Goal: Task Accomplishment & Management: Manage account settings

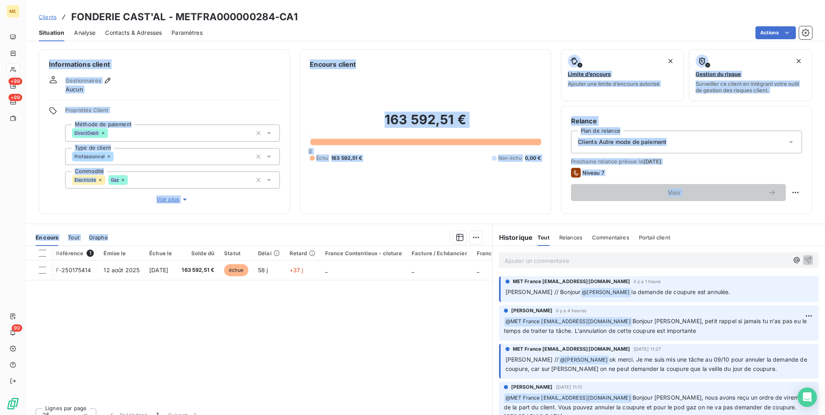
scroll to position [0, 82]
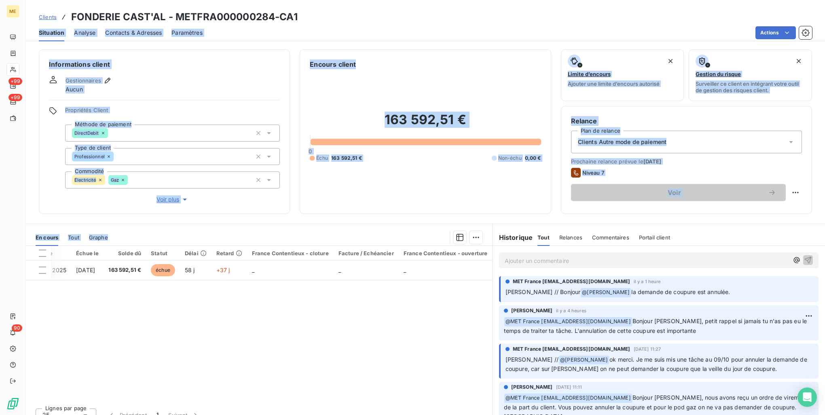
drag, startPoint x: 319, startPoint y: 380, endPoint x: 655, endPoint y: -30, distance: 530.3
click at [655, 0] on html "ME +99 +99 90 Clients FONDERIE CAST'AL - METFRA000000284-CA1 Situation Analyse …" at bounding box center [412, 207] width 825 height 415
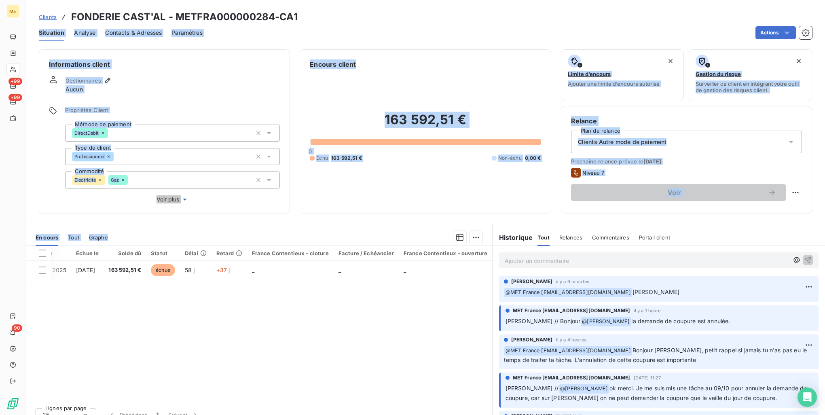
click at [366, 318] on div "Référence 1 Émise le Échue le Solde dû Statut Délai Retard France Contentieux -…" at bounding box center [259, 324] width 466 height 156
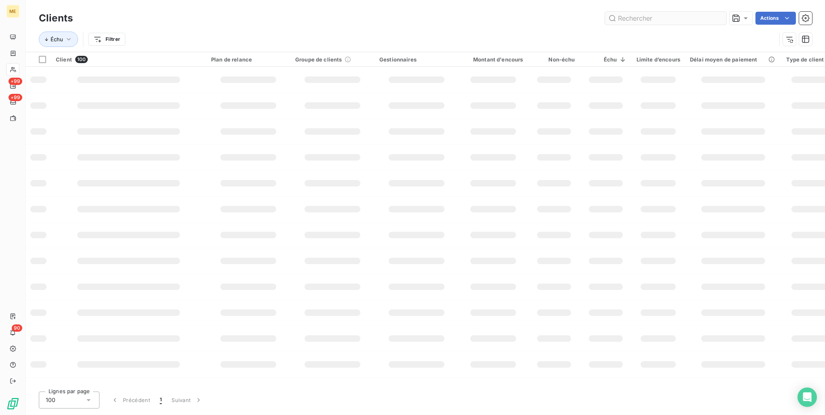
click at [631, 17] on input "text" at bounding box center [665, 18] width 121 height 13
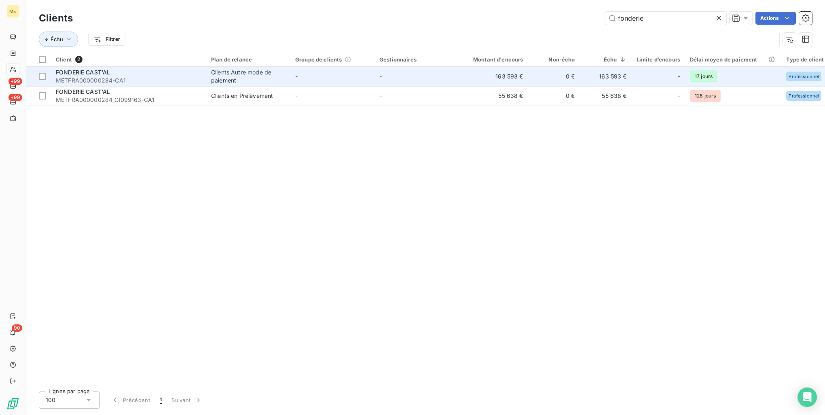
type input "fonderie"
click at [356, 78] on td "-" at bounding box center [332, 76] width 84 height 19
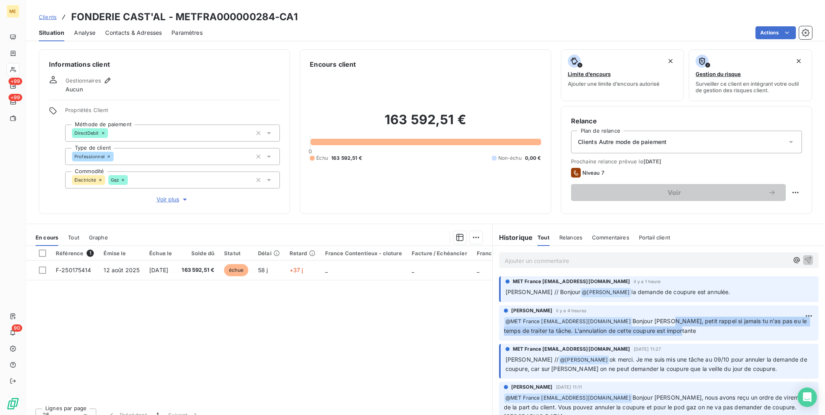
drag, startPoint x: 668, startPoint y: 322, endPoint x: 727, endPoint y: 331, distance: 59.7
click at [727, 331] on p "﻿ @ MET [GEOGRAPHIC_DATA] [EMAIL_ADDRESS][DOMAIN_NAME] [PERSON_NAME] [PERSON_NA…" at bounding box center [659, 326] width 310 height 19
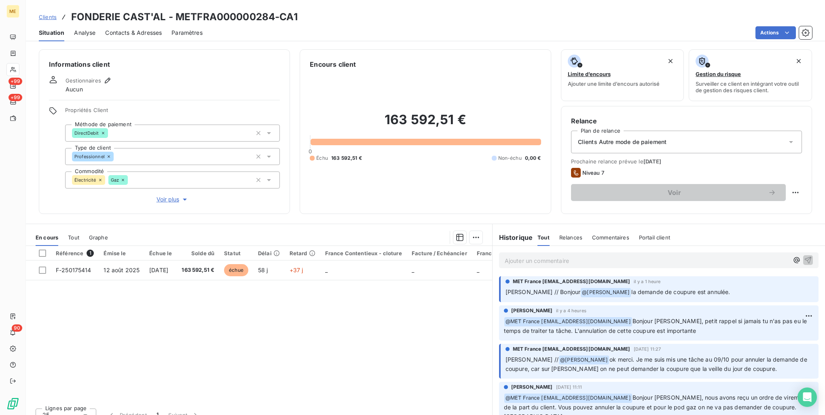
click at [427, 362] on div "Référence 1 Émise le Échue le Solde dû Statut Délai Retard France Contentieux -…" at bounding box center [259, 324] width 466 height 156
click at [519, 260] on p "Ajouter un commentaire ﻿" at bounding box center [647, 261] width 284 height 10
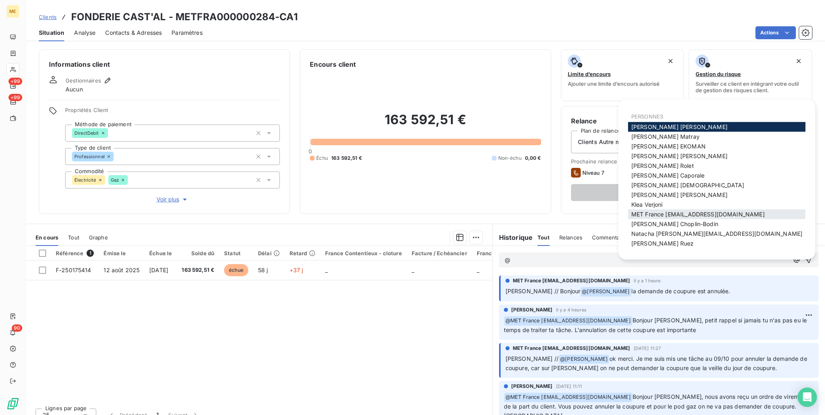
click at [697, 217] on span "MET France [EMAIL_ADDRESS][DOMAIN_NAME]" at bounding box center [697, 214] width 133 height 7
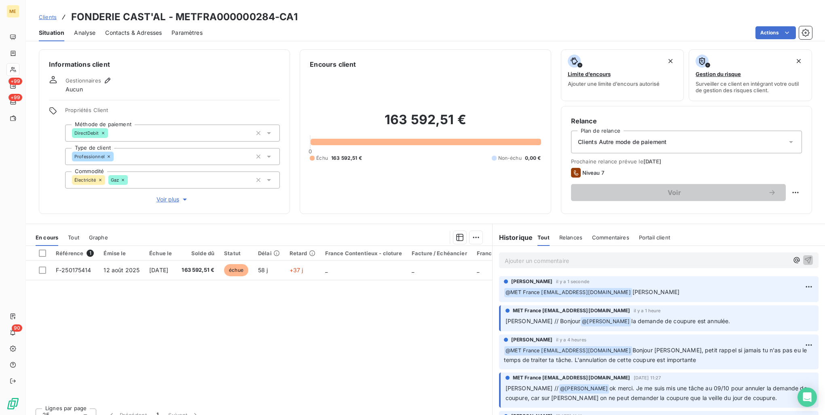
drag, startPoint x: 48, startPoint y: 16, endPoint x: 61, endPoint y: 17, distance: 13.0
click at [48, 16] on span "Clients" at bounding box center [48, 17] width 18 height 6
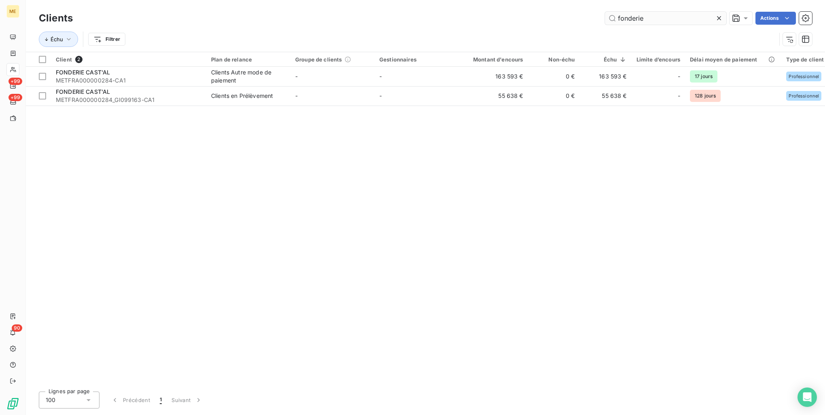
click at [686, 13] on input "fonderie" at bounding box center [665, 18] width 121 height 13
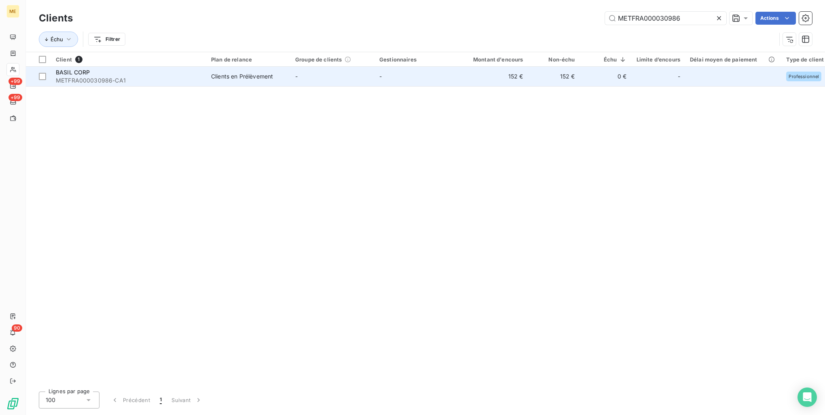
type input "METFRA000030986"
click at [184, 83] on span "METFRA000030986-CA1" at bounding box center [129, 80] width 146 height 8
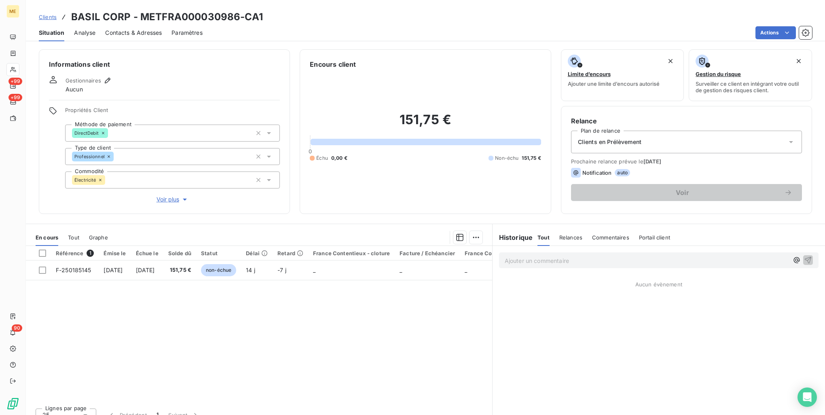
click at [52, 13] on link "Clients" at bounding box center [48, 17] width 18 height 8
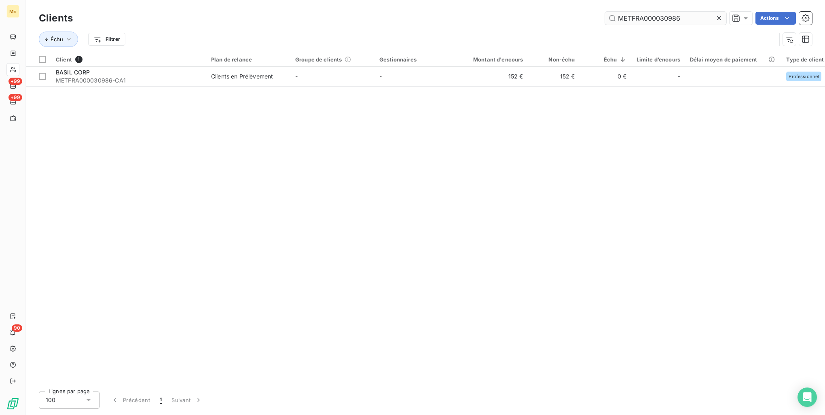
click at [669, 20] on input "METFRA000030986" at bounding box center [665, 18] width 121 height 13
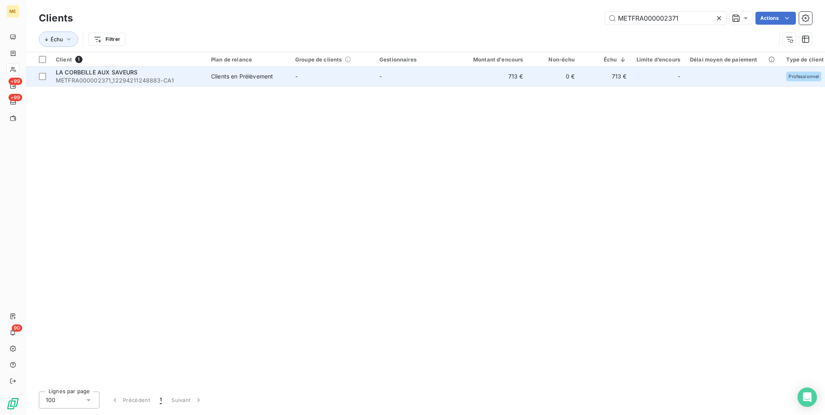
type input "METFRA000002371"
click at [194, 81] on span "METFRA000002371_12294211248883-CA1" at bounding box center [129, 80] width 146 height 8
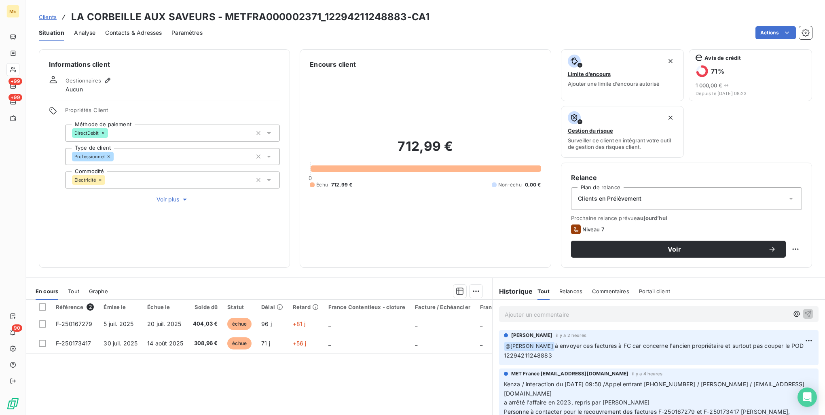
drag, startPoint x: 544, startPoint y: 345, endPoint x: 660, endPoint y: 354, distance: 116.8
click at [660, 354] on p "﻿ @ [PERSON_NAME] à envoyer ces factures à FC car concerne l'ancien propriétair…" at bounding box center [659, 350] width 310 height 19
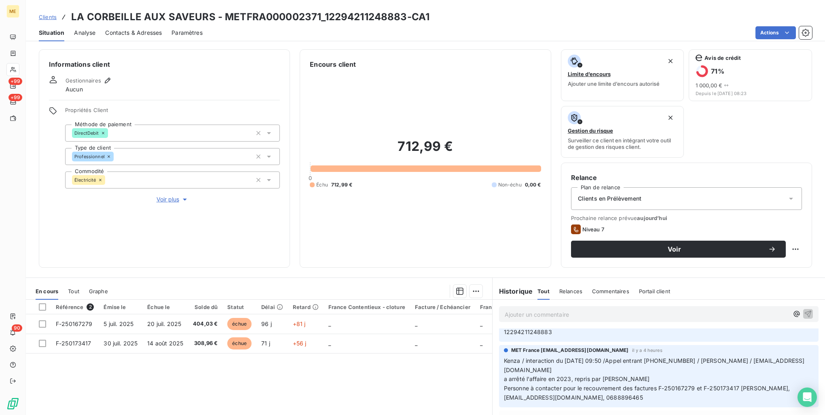
scroll to position [40, 0]
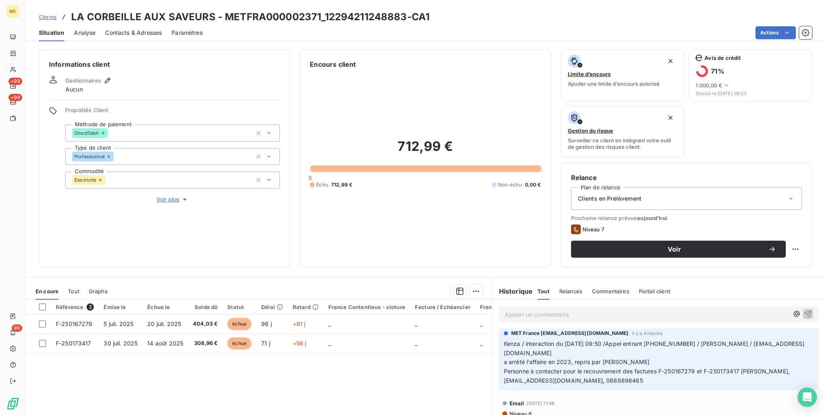
click at [47, 18] on span "Clients" at bounding box center [48, 17] width 18 height 6
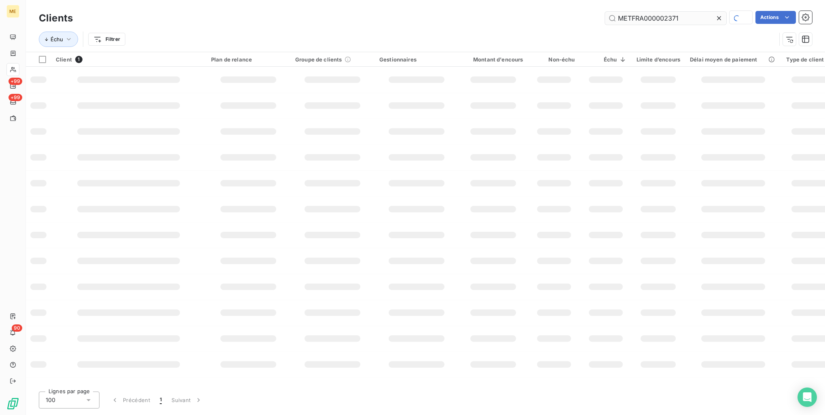
click at [665, 24] on input "METFRA000002371" at bounding box center [665, 18] width 121 height 13
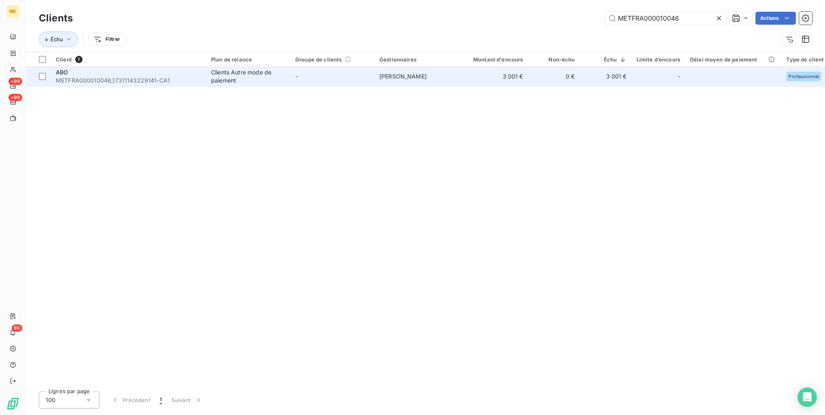
type input "METFRA000010046"
click at [172, 80] on span "METFRA000010046_17311143229141-CA1" at bounding box center [129, 80] width 146 height 8
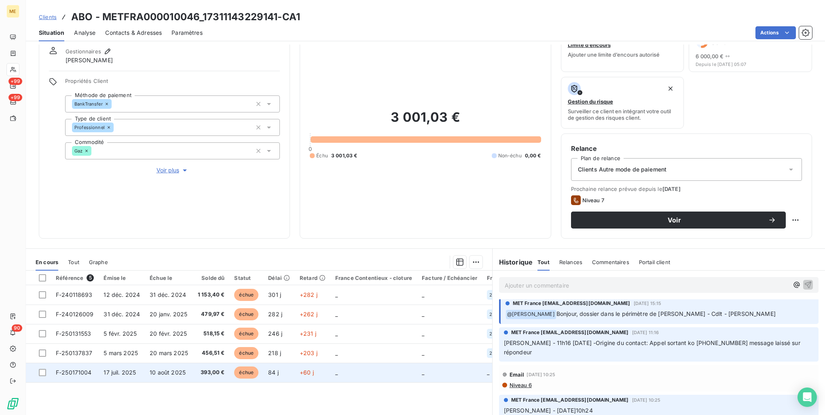
scroll to position [64, 0]
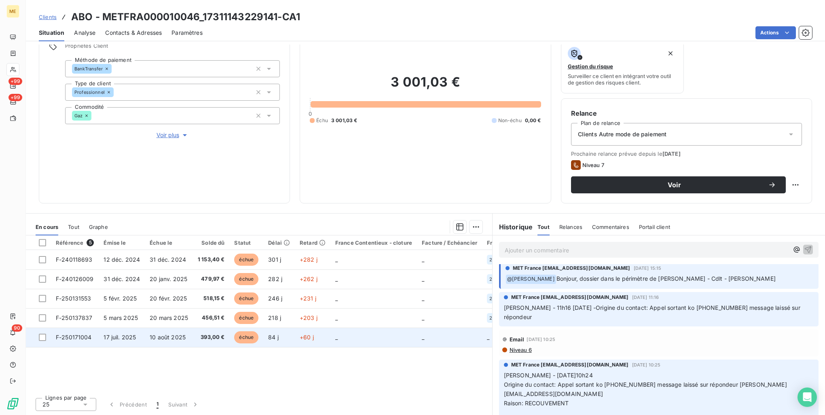
click at [164, 345] on td "10 août 2025" at bounding box center [169, 337] width 48 height 19
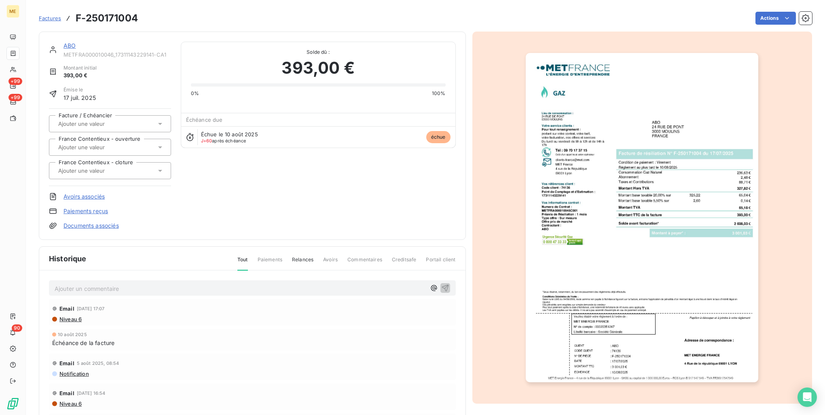
click at [678, 256] on img "button" at bounding box center [642, 217] width 233 height 329
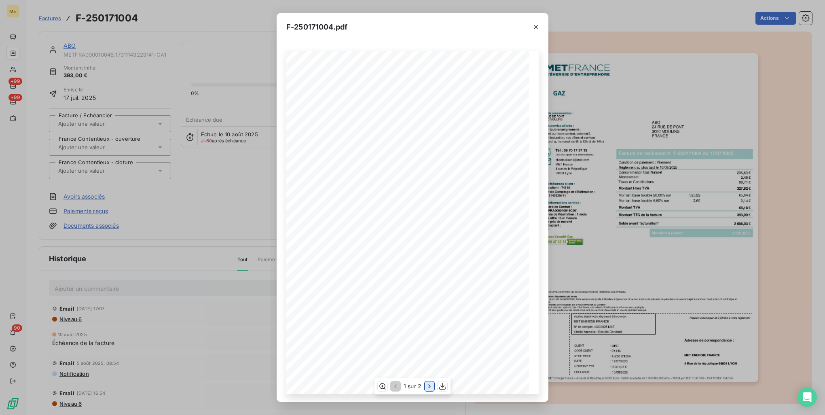
click at [425, 386] on button "button" at bounding box center [430, 386] width 10 height 10
click at [642, 181] on div "F-250171004.pdf Détail de votre facture : Document à conserver 10 ans Numéro F-…" at bounding box center [412, 207] width 825 height 415
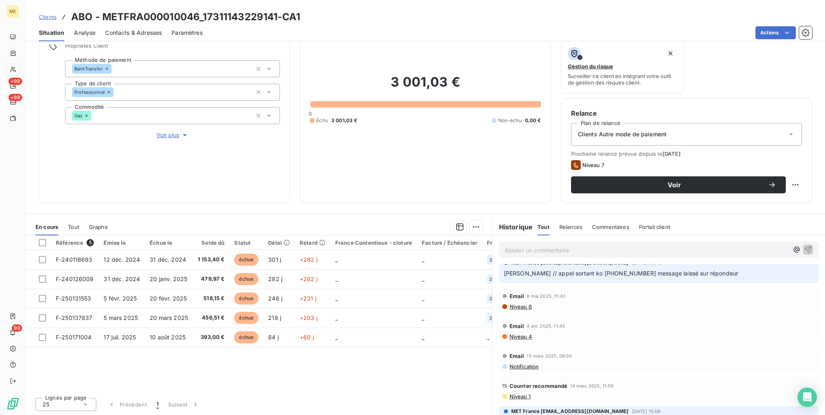
scroll to position [404, 0]
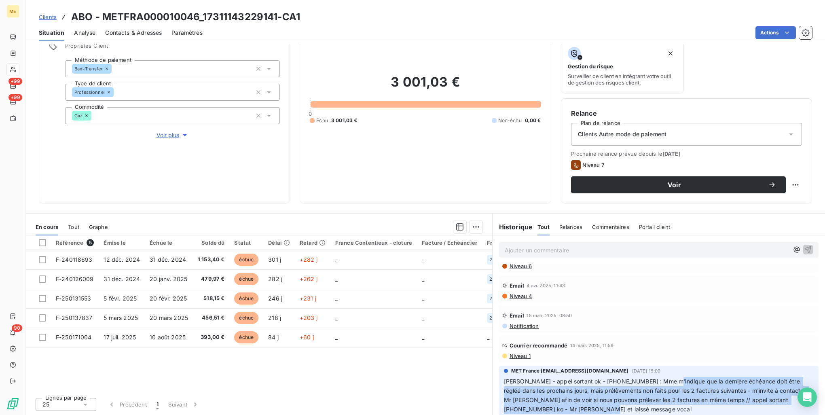
drag, startPoint x: 667, startPoint y: 373, endPoint x: 637, endPoint y: 400, distance: 39.5
click at [637, 400] on p "[PERSON_NAME] - appel sortant ok - [PHONE_NUMBER] : Mme m'indique que la derniè…" at bounding box center [659, 395] width 310 height 37
drag, startPoint x: 637, startPoint y: 400, endPoint x: 616, endPoint y: 394, distance: 21.8
click at [616, 394] on p "[PERSON_NAME] - appel sortant ok - [PHONE_NUMBER] : Mme m'indique que la derniè…" at bounding box center [659, 395] width 310 height 37
click at [599, 396] on span "[PERSON_NAME] - appel sortant ok - [PHONE_NUMBER] : Mme m'indique que la derniè…" at bounding box center [656, 395] width 304 height 35
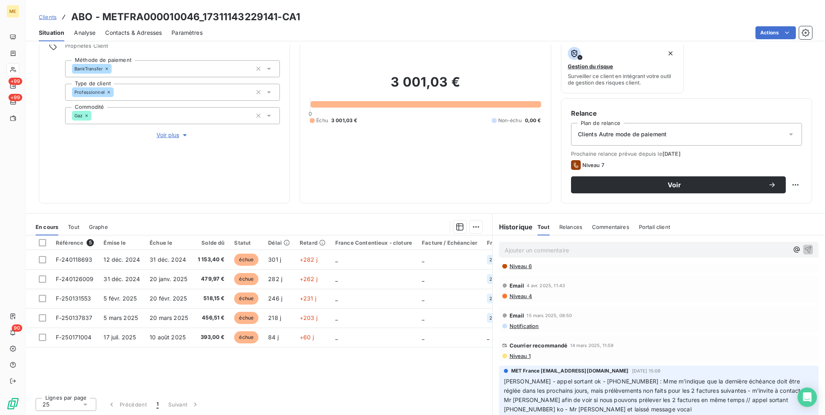
click at [594, 378] on span "[PERSON_NAME] - appel sortant ok - [PHONE_NUMBER] : Mme m'indique que la derniè…" at bounding box center [656, 395] width 304 height 35
copy span "0768446868"
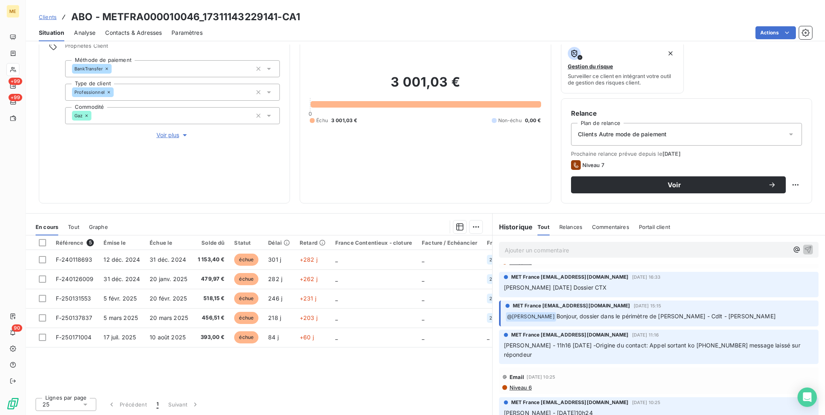
scroll to position [0, 0]
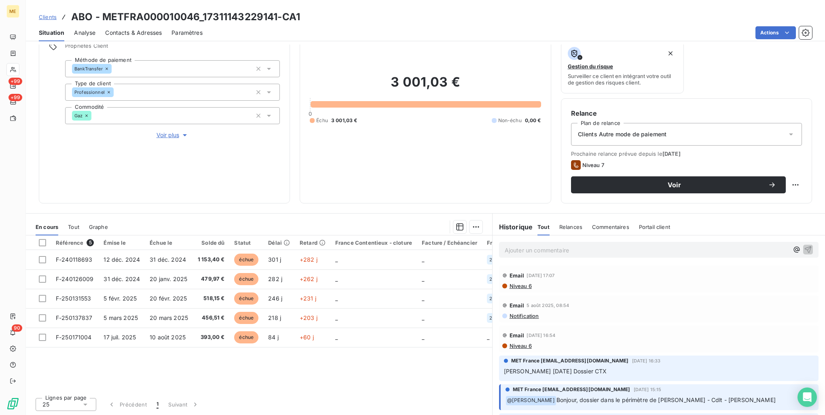
click at [121, 32] on span "Contacts & Adresses" at bounding box center [133, 33] width 57 height 8
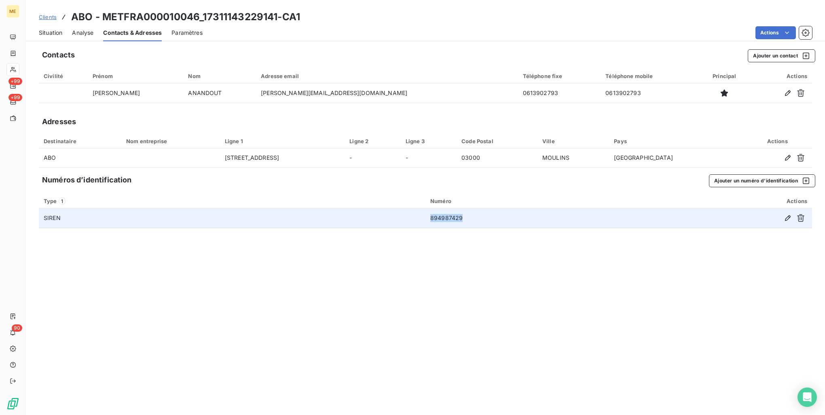
drag, startPoint x: 482, startPoint y: 221, endPoint x: 430, endPoint y: 220, distance: 52.2
click at [430, 220] on td "894987429" at bounding box center [531, 217] width 210 height 19
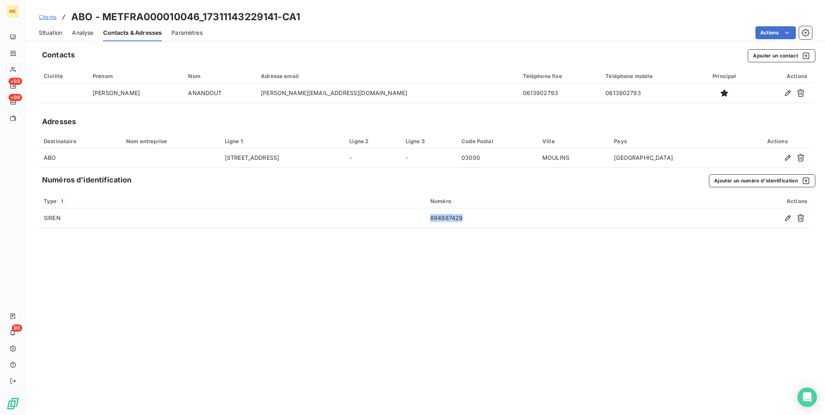
copy td "894987429"
click at [136, 13] on h3 "ABO - METFRA000010046_17311143229141-CA1" at bounding box center [185, 17] width 229 height 15
copy h3 "METFRA000010046_17311143229141"
click at [48, 14] on span "Clients" at bounding box center [48, 17] width 18 height 6
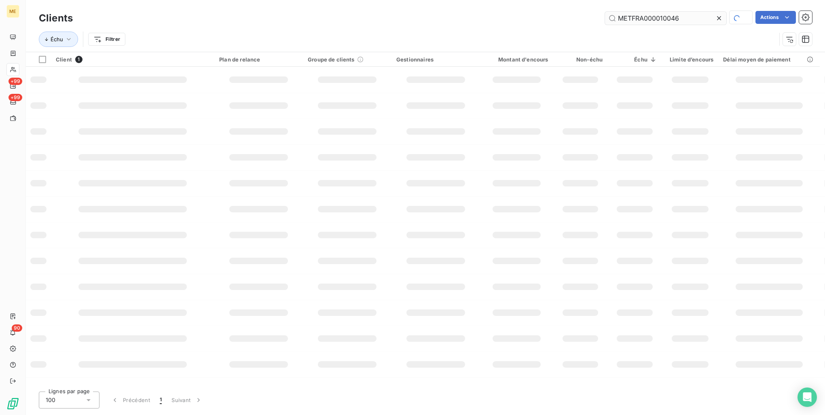
click at [645, 22] on input "METFRA000010046" at bounding box center [665, 18] width 121 height 13
click at [646, 22] on input "METFRA000010046" at bounding box center [665, 18] width 121 height 13
click at [646, 21] on input "METFRA0METFRA00000407000010046" at bounding box center [665, 18] width 121 height 13
type input "METFRA000004070"
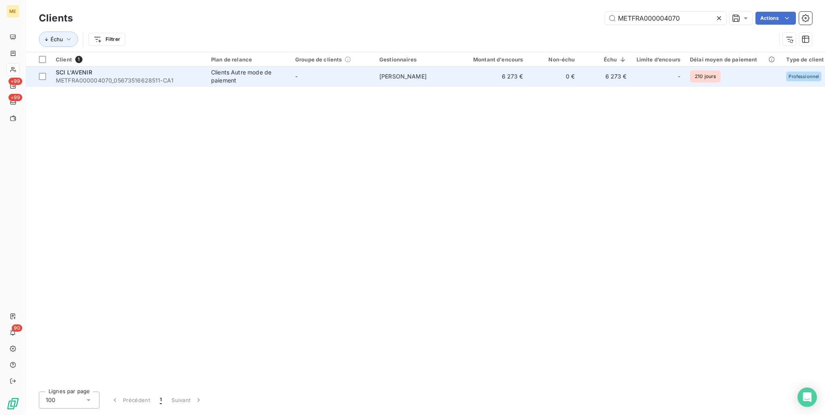
click at [178, 82] on span "METFRA000004070_05673516628511-CA1" at bounding box center [129, 80] width 146 height 8
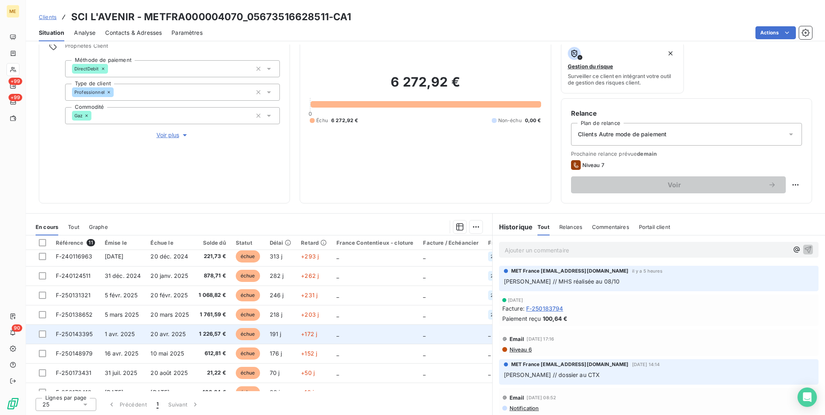
scroll to position [76, 0]
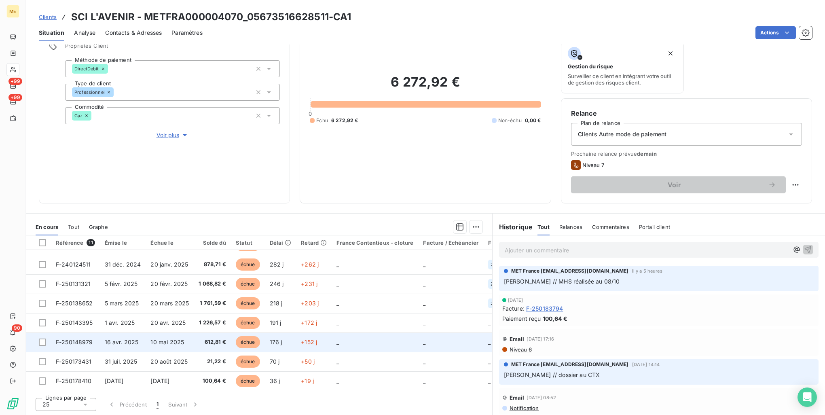
click at [286, 338] on td "176 j" at bounding box center [281, 341] width 32 height 19
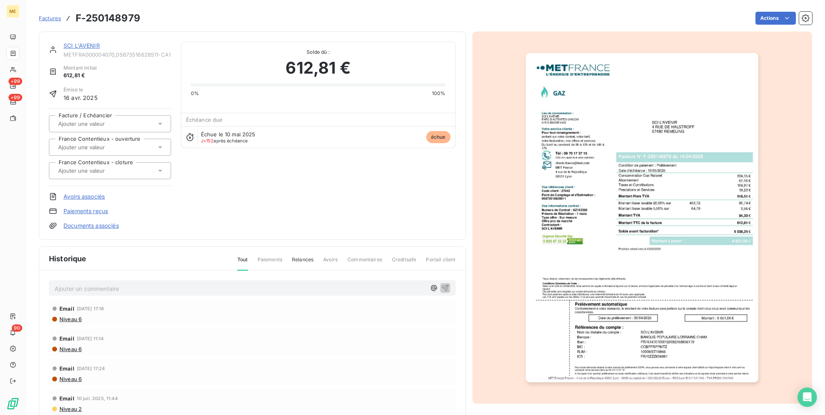
click at [633, 201] on img "button" at bounding box center [642, 217] width 233 height 329
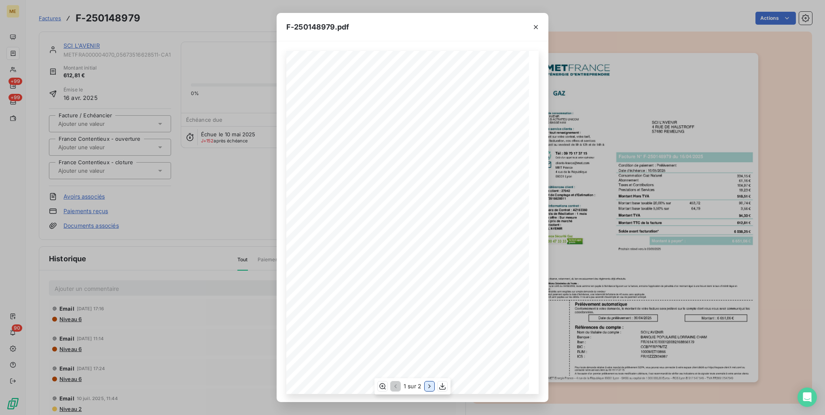
click at [427, 383] on icon "button" at bounding box center [430, 386] width 8 height 8
click at [699, 210] on div "F-250148979.pdf Détail de votre facture : Document à conserver 10 ans Numéro F-…" at bounding box center [412, 207] width 825 height 415
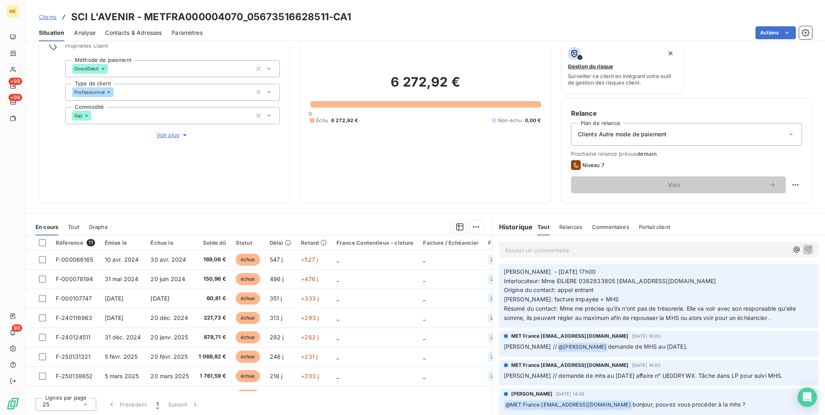
click at [52, 20] on span "Clients" at bounding box center [48, 17] width 18 height 6
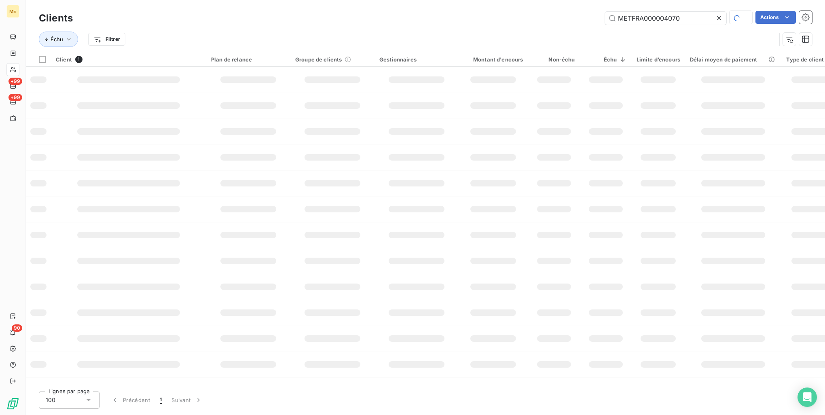
click at [690, 8] on div "Clients METFRA000004070 Actions Échu Filtrer" at bounding box center [425, 26] width 799 height 52
click at [687, 19] on input "METFRA000004070" at bounding box center [665, 18] width 121 height 13
paste input "30986"
type input "METFRA000030986"
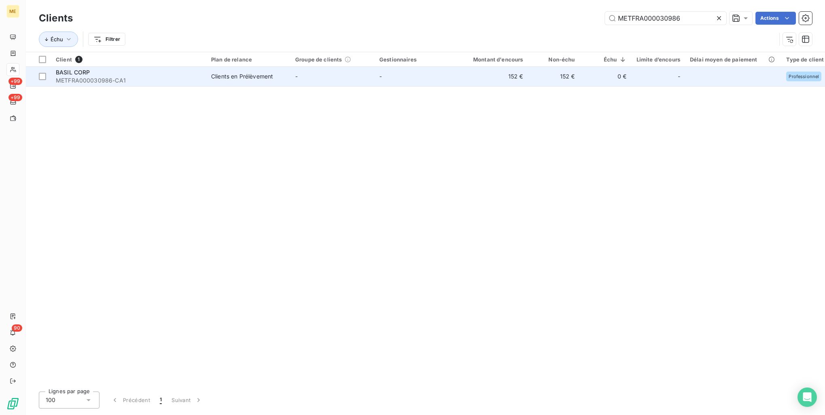
click at [125, 80] on span "METFRA000030986-CA1" at bounding box center [129, 80] width 146 height 8
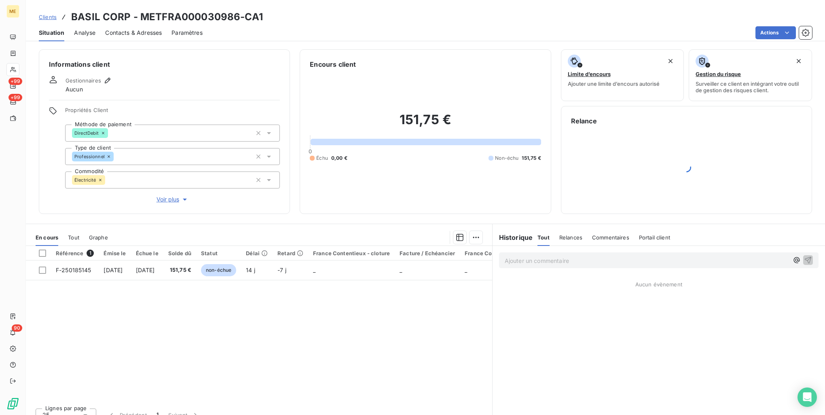
click at [112, 34] on span "Contacts & Adresses" at bounding box center [133, 33] width 57 height 8
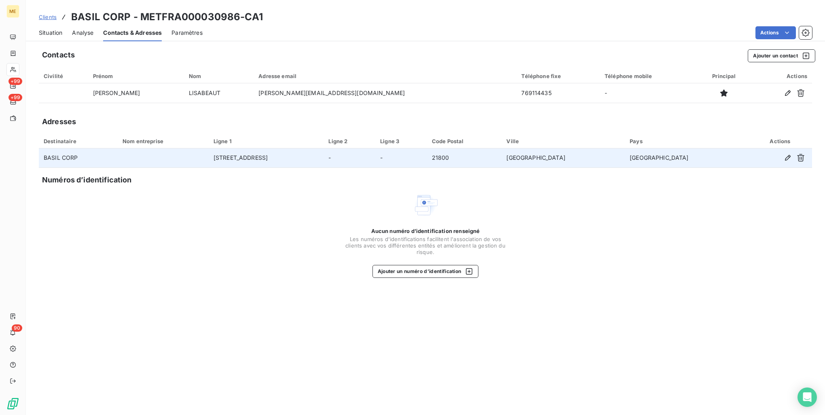
drag, startPoint x: 516, startPoint y: 158, endPoint x: 600, endPoint y: 159, distance: 84.2
click at [600, 159] on td "[GEOGRAPHIC_DATA]" at bounding box center [563, 157] width 123 height 19
copy td "[GEOGRAPHIC_DATA]"
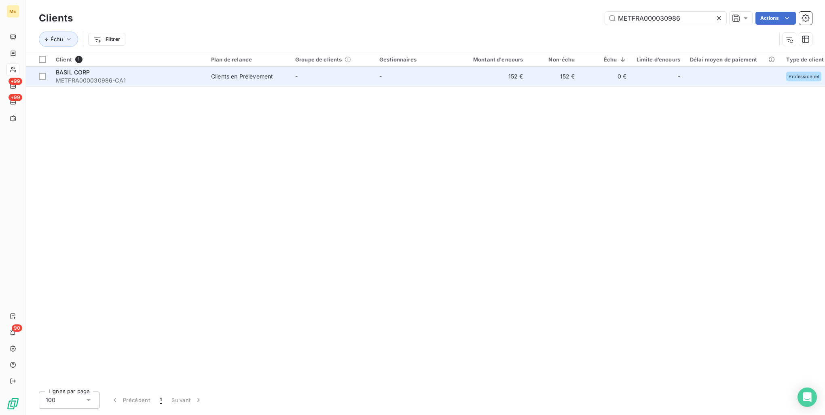
click at [196, 81] on span "METFRA000030986-CA1" at bounding box center [129, 80] width 146 height 8
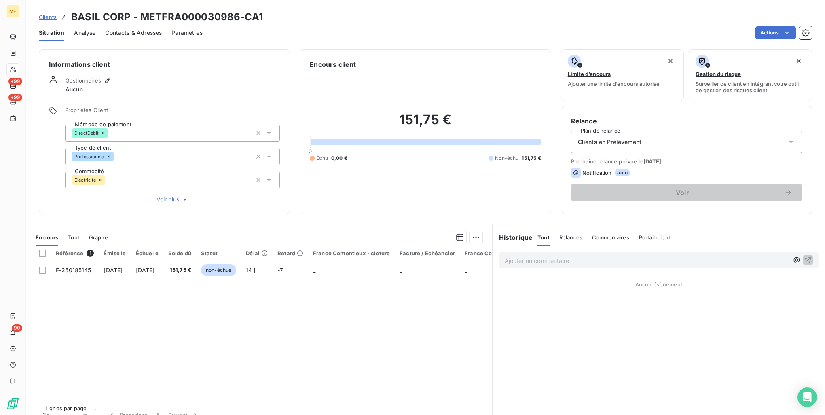
click at [351, 338] on div "Référence 1 Émise le Échue le Solde dû Statut Délai Retard France Contentieux -…" at bounding box center [259, 324] width 466 height 156
click at [374, 337] on div "Référence 1 Émise le Échue le Solde dû Statut Délai Retard France Contentieux -…" at bounding box center [259, 324] width 466 height 156
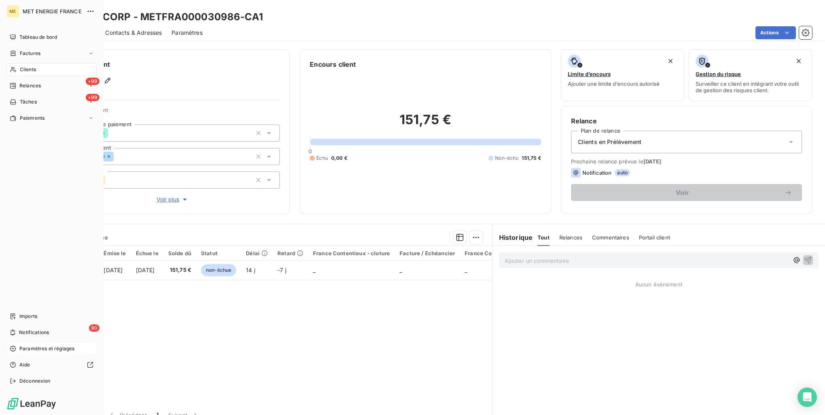
click at [39, 349] on span "Paramètres et réglages" at bounding box center [46, 348] width 55 height 7
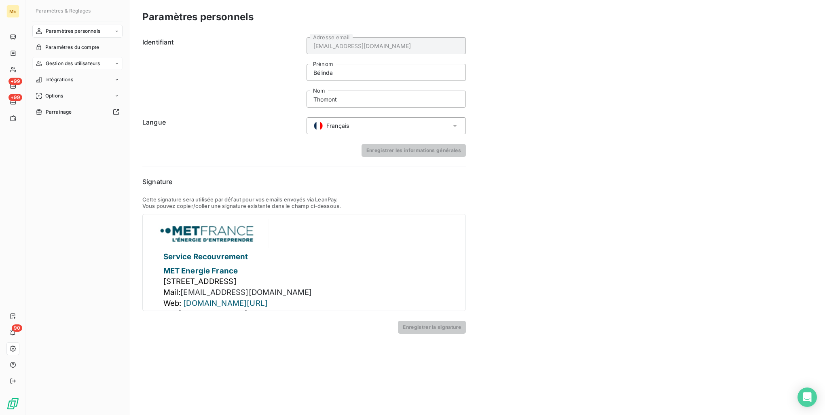
click at [98, 63] on span "Gestion des utilisateurs" at bounding box center [73, 63] width 55 height 7
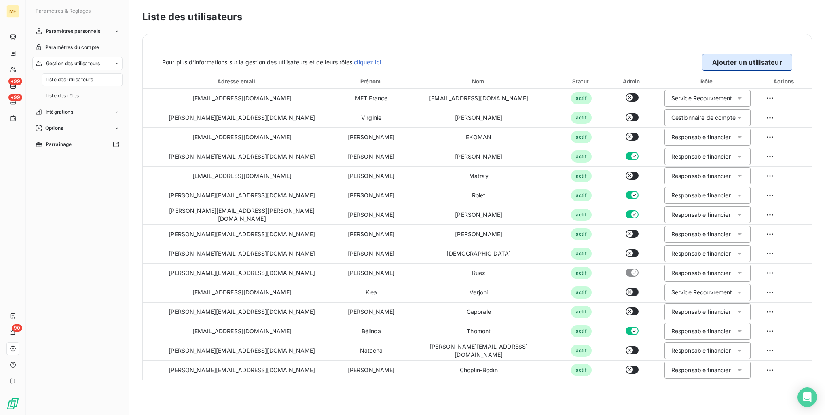
click at [739, 63] on button "Ajouter un utilisateur" at bounding box center [747, 62] width 90 height 17
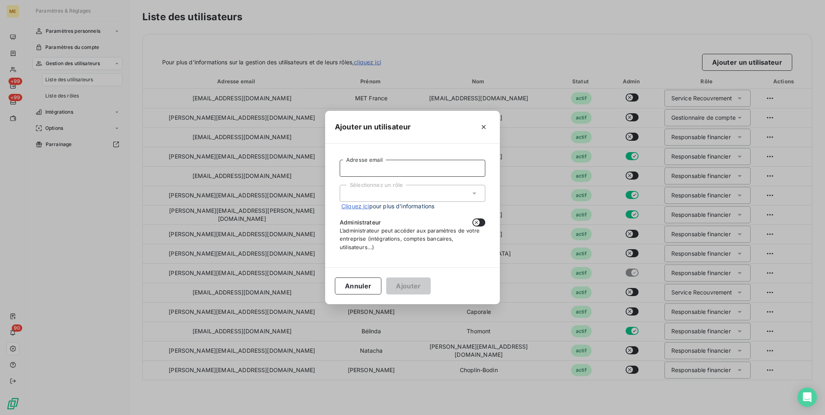
click at [388, 164] on input "Adresse email" at bounding box center [413, 168] width 146 height 17
paste input "[EMAIL_ADDRESS][DOMAIN_NAME]"
type input "[EMAIL_ADDRESS][DOMAIN_NAME]"
click at [419, 193] on div "Sélectionnez un rôle" at bounding box center [413, 193] width 146 height 17
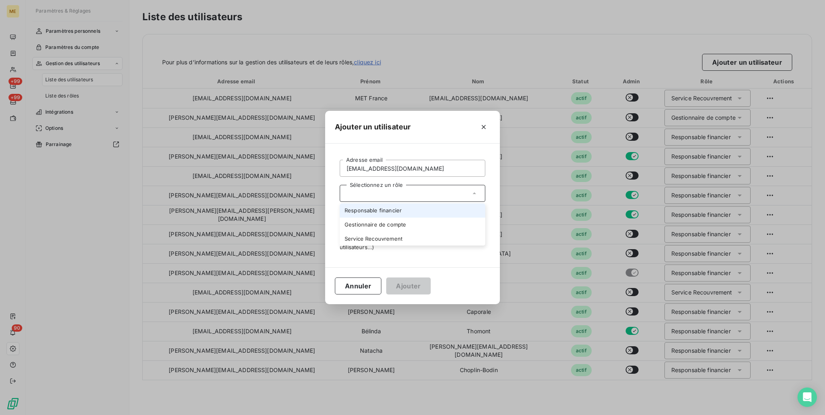
click at [416, 211] on li "Responsable financier" at bounding box center [413, 210] width 146 height 14
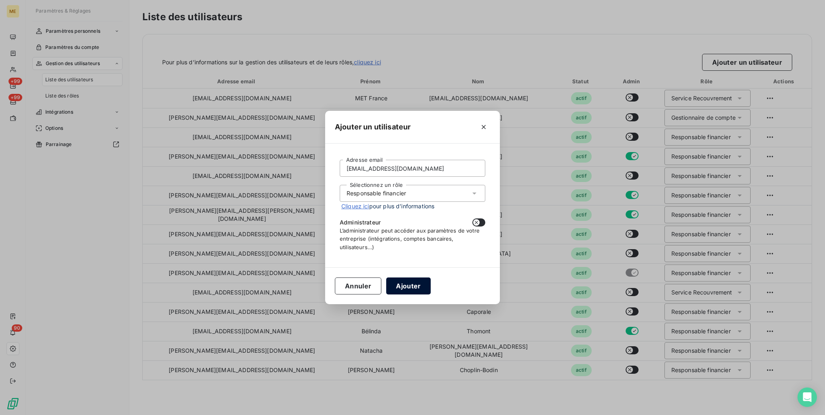
click at [414, 284] on button "Ajouter" at bounding box center [408, 285] width 44 height 17
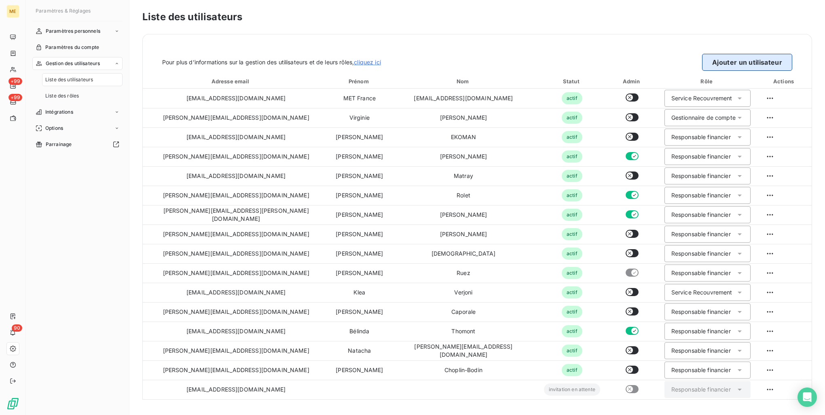
click at [731, 64] on button "Ajouter un utilisateur" at bounding box center [747, 62] width 90 height 17
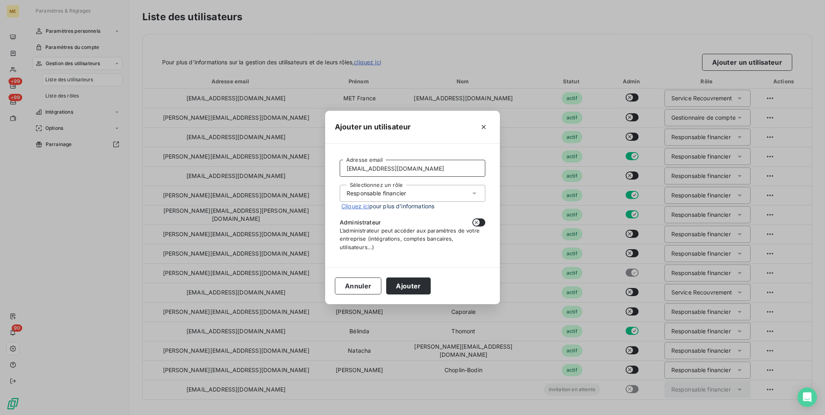
click at [392, 168] on input "[EMAIL_ADDRESS][DOMAIN_NAME]" at bounding box center [413, 168] width 146 height 17
paste input "[PERSON_NAME].marandola"
type input "[PERSON_NAME][EMAIL_ADDRESS][DOMAIN_NAME]"
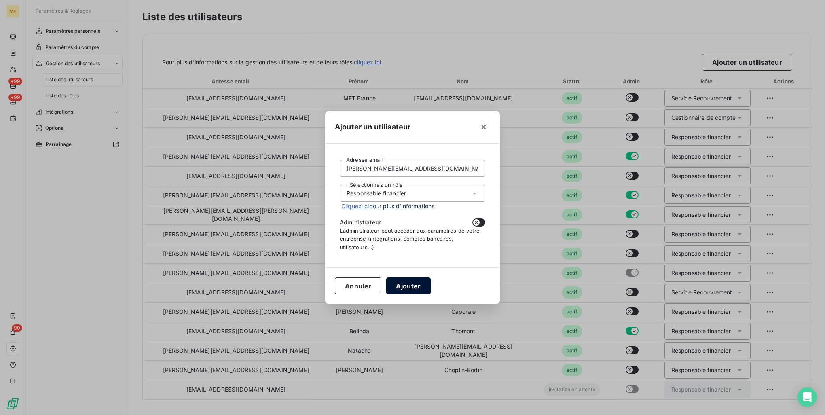
click at [422, 287] on button "Ajouter" at bounding box center [408, 285] width 44 height 17
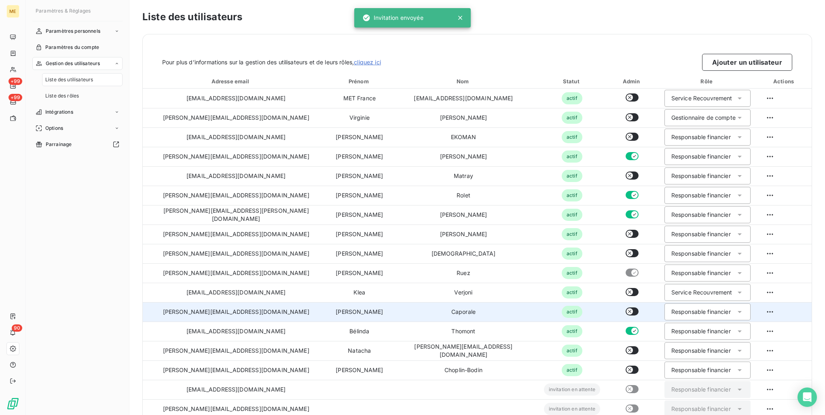
scroll to position [13, 0]
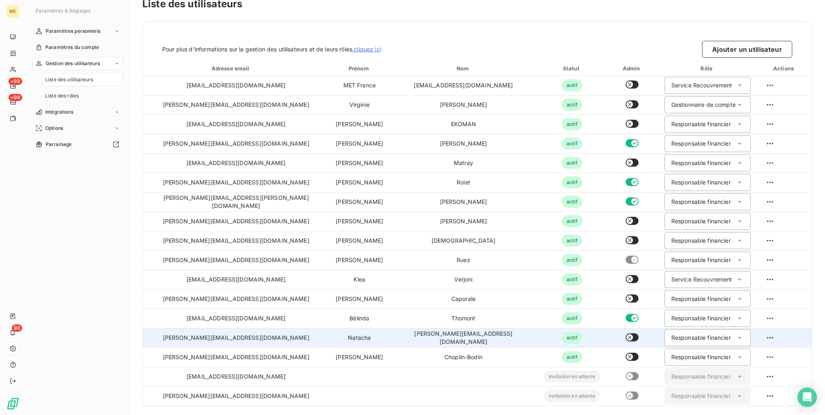
click at [689, 337] on div "Responsable financier" at bounding box center [700, 338] width 59 height 8
click at [673, 382] on span "Service Recouvrement" at bounding box center [699, 384] width 61 height 8
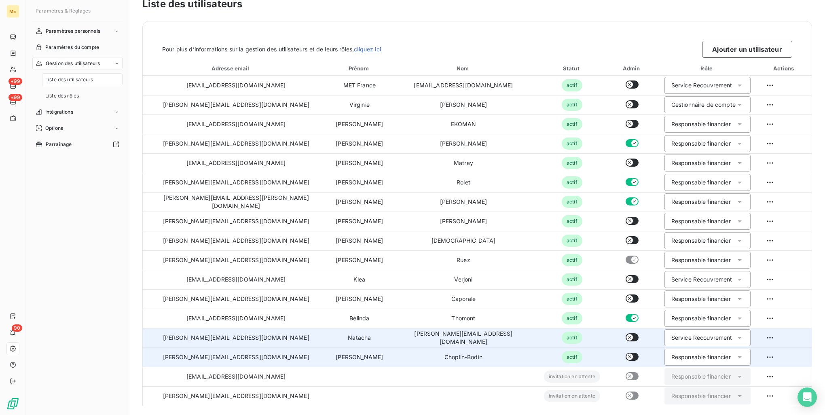
click at [694, 355] on div "Responsable financier" at bounding box center [700, 357] width 59 height 8
click at [669, 402] on span "Service Recouvrement" at bounding box center [699, 404] width 61 height 8
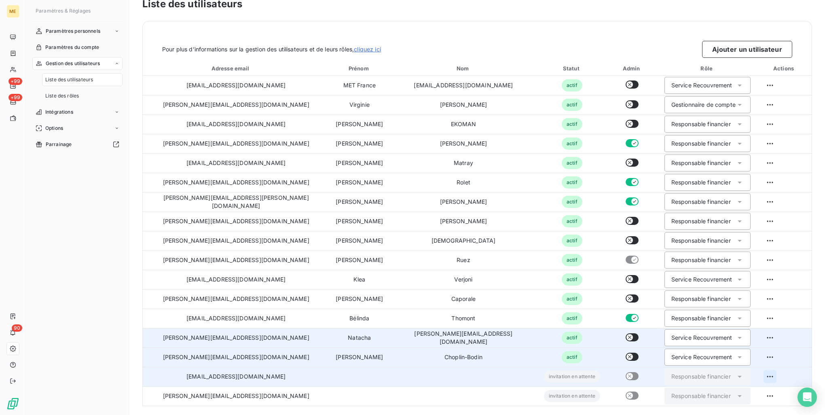
click at [752, 375] on html "ME +99 +99 90 Paramètres & Réglages Paramètres personnels Paramètres du compte …" at bounding box center [412, 207] width 825 height 415
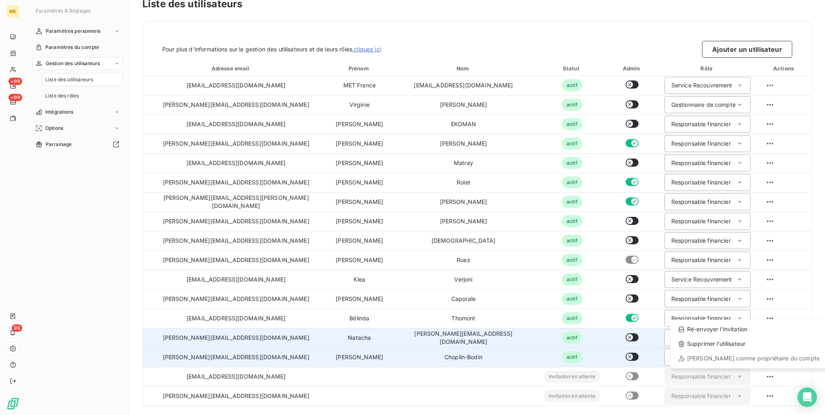
click at [716, 375] on html "ME +99 +99 90 Paramètres & Réglages Paramètres personnels Paramètres du compte …" at bounding box center [412, 207] width 825 height 415
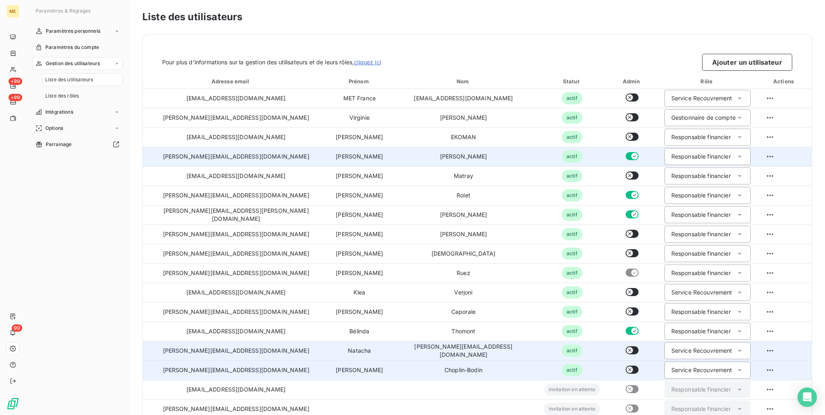
click at [671, 154] on div "Responsable financier" at bounding box center [700, 156] width 59 height 8
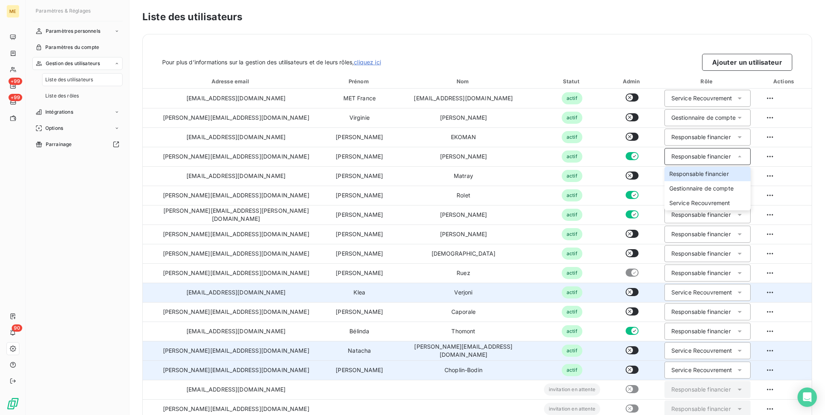
drag, startPoint x: 621, startPoint y: 276, endPoint x: 575, endPoint y: 283, distance: 47.1
click at [585, 282] on tr "[PERSON_NAME][EMAIL_ADDRESS][DOMAIN_NAME] [PERSON_NAME] actif Responsable finan…" at bounding box center [477, 272] width 669 height 19
click at [557, 290] on td "actif" at bounding box center [572, 292] width 69 height 19
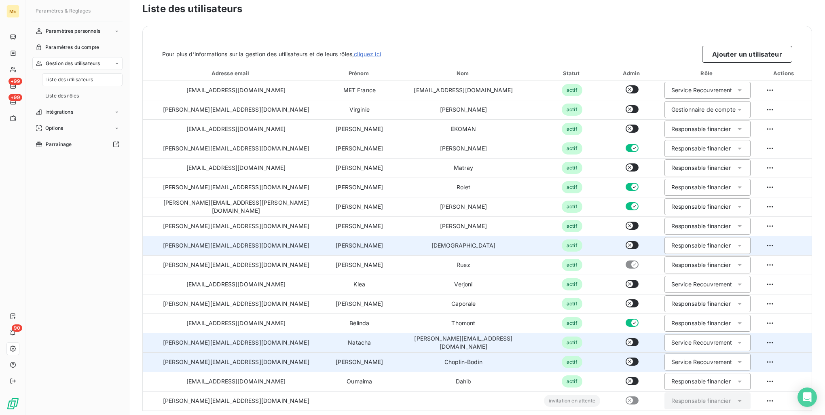
scroll to position [13, 0]
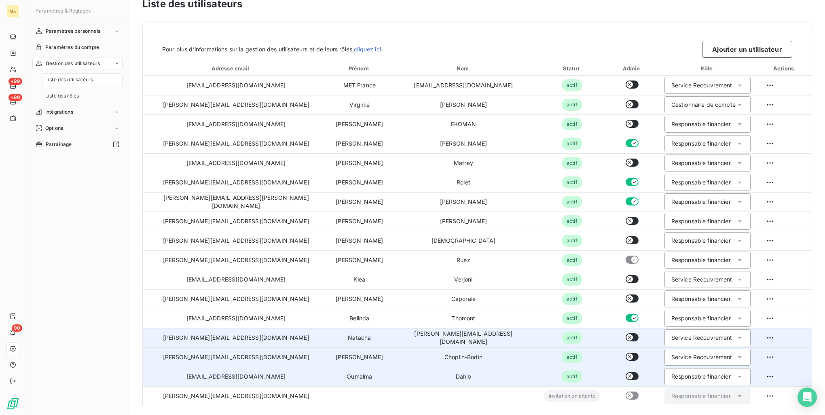
click at [705, 373] on div "Responsable financier" at bounding box center [708, 376] width 86 height 17
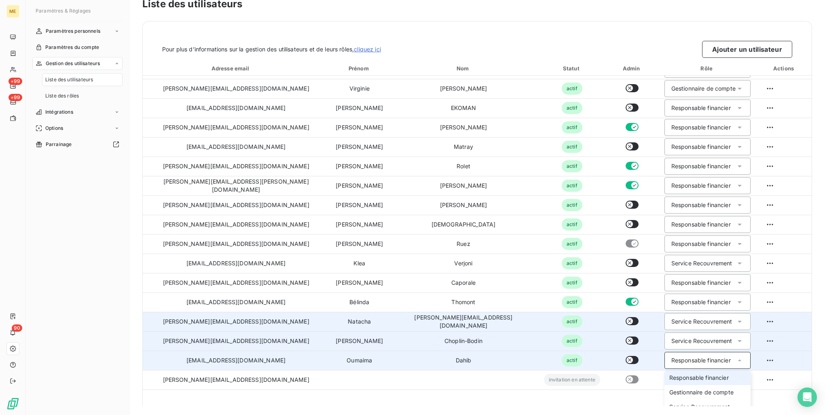
scroll to position [24, 0]
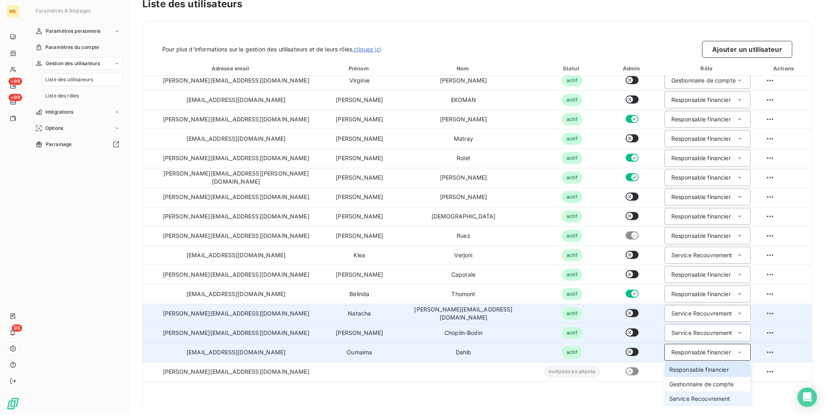
click at [677, 397] on span "Service Recouvrement" at bounding box center [699, 399] width 61 height 8
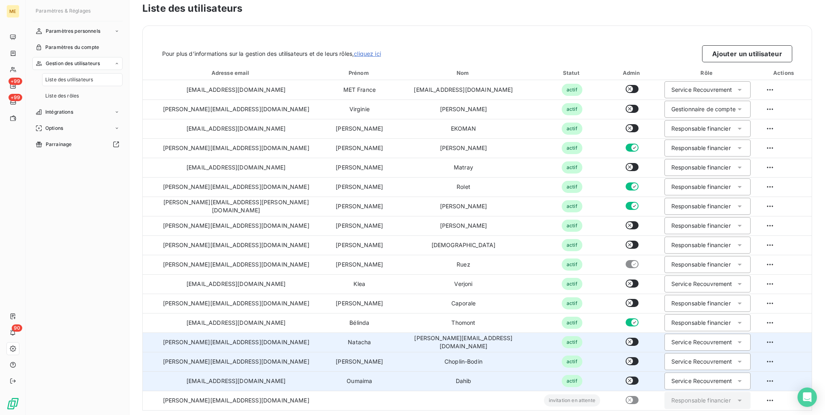
scroll to position [13, 0]
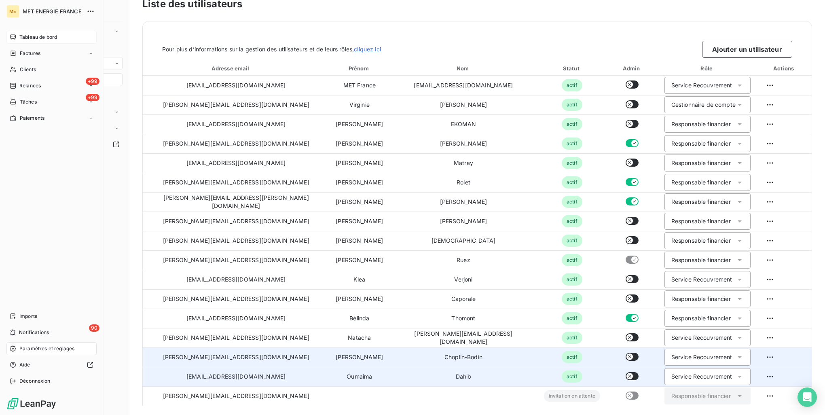
click at [64, 35] on div "Tableau de bord" at bounding box center [51, 37] width 90 height 13
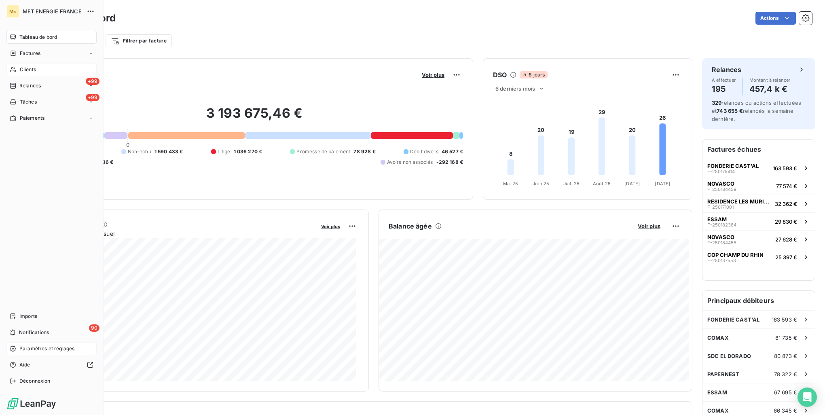
click at [36, 68] on span "Clients" at bounding box center [28, 69] width 16 height 7
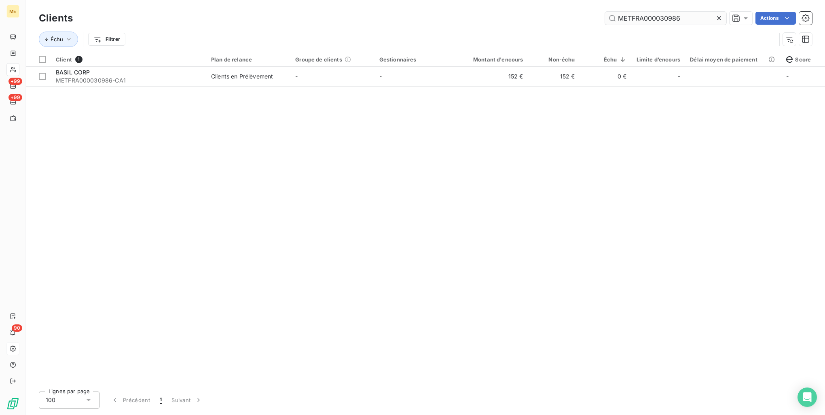
click at [645, 14] on input "METFRA000030986" at bounding box center [665, 18] width 121 height 13
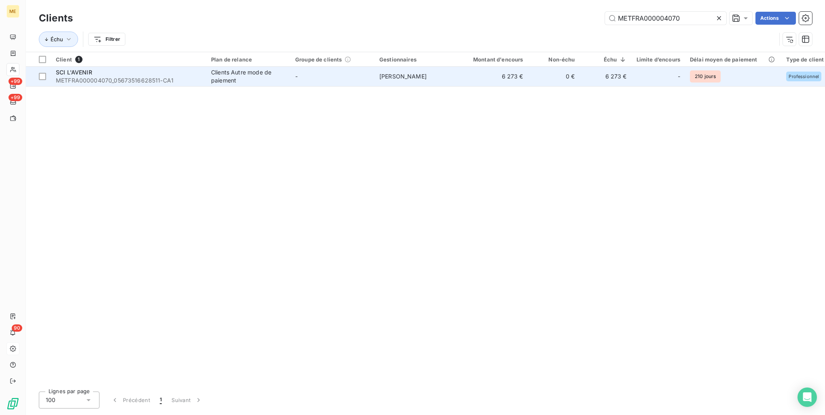
type input "METFRA000004070"
click at [164, 69] on div "SCI L'AVENIR" at bounding box center [129, 72] width 146 height 8
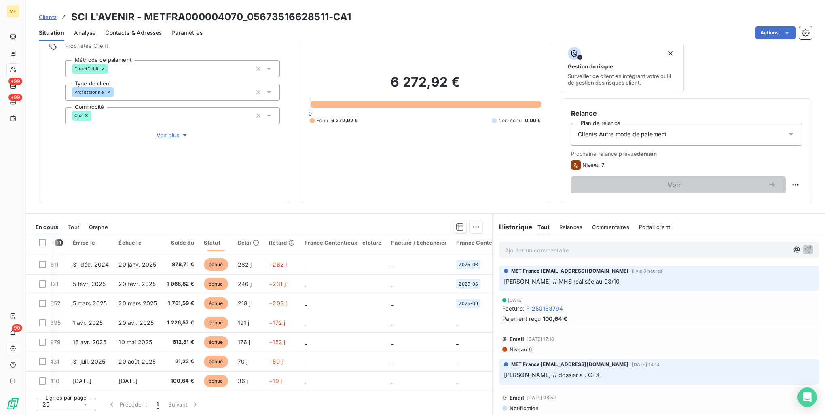
scroll to position [76, 0]
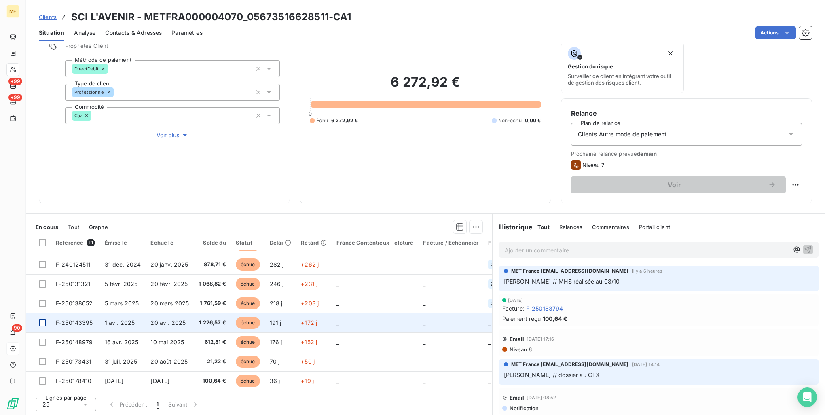
click at [40, 319] on div at bounding box center [42, 322] width 7 height 7
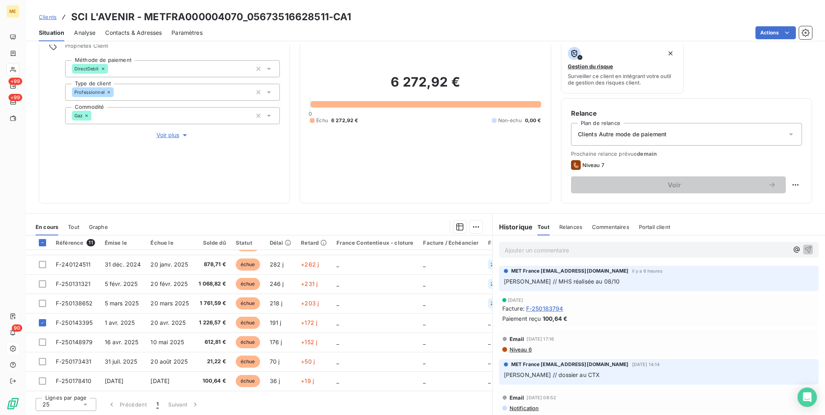
click at [42, 13] on link "Clients" at bounding box center [48, 17] width 18 height 8
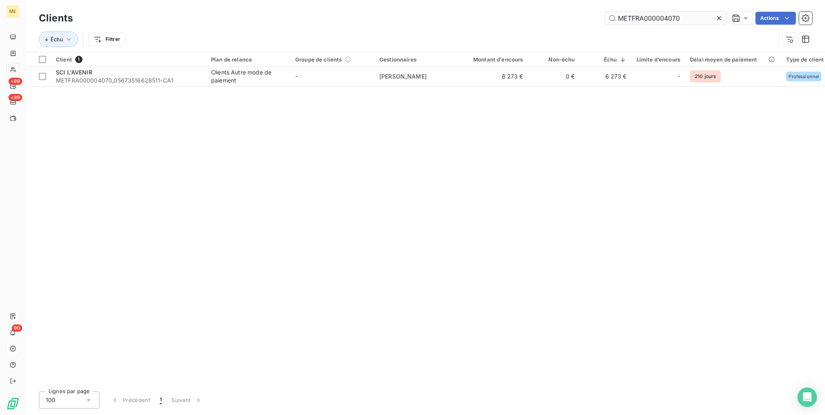
click at [650, 16] on input "METFRA000004070" at bounding box center [665, 18] width 121 height 13
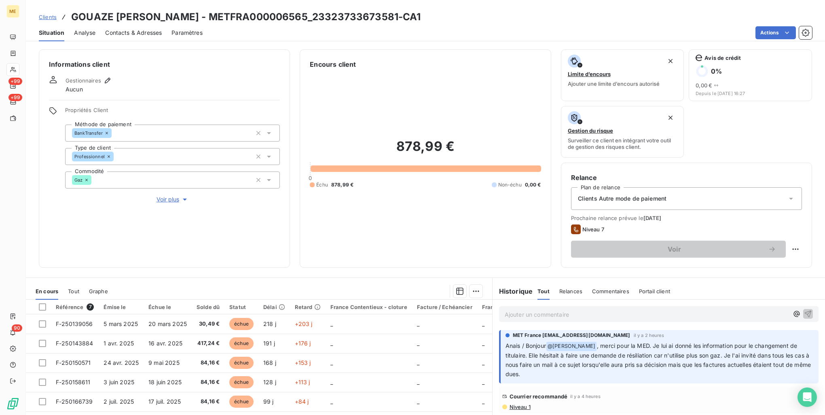
scroll to position [64, 0]
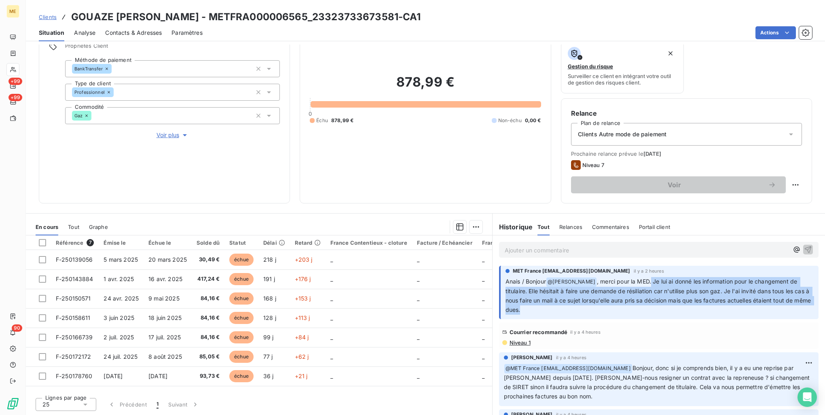
drag, startPoint x: 650, startPoint y: 281, endPoint x: 677, endPoint y: 307, distance: 36.9
click at [677, 307] on p "Anais / Bonjour @ Bélinda Thomont , merci pour la MED. Je lui ai donné les info…" at bounding box center [660, 296] width 308 height 38
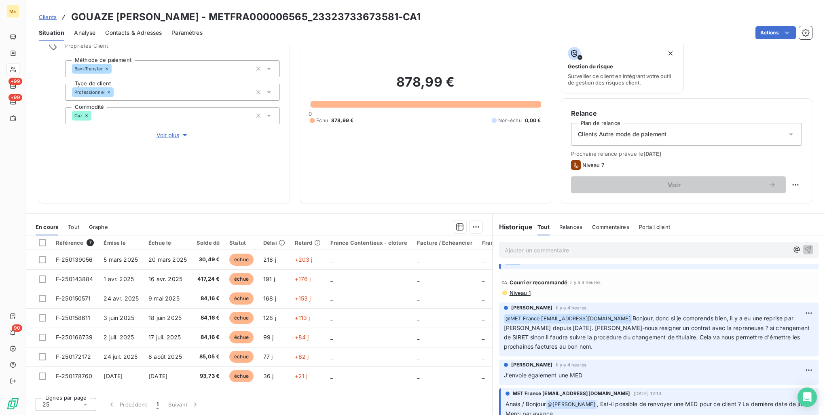
scroll to position [0, 0]
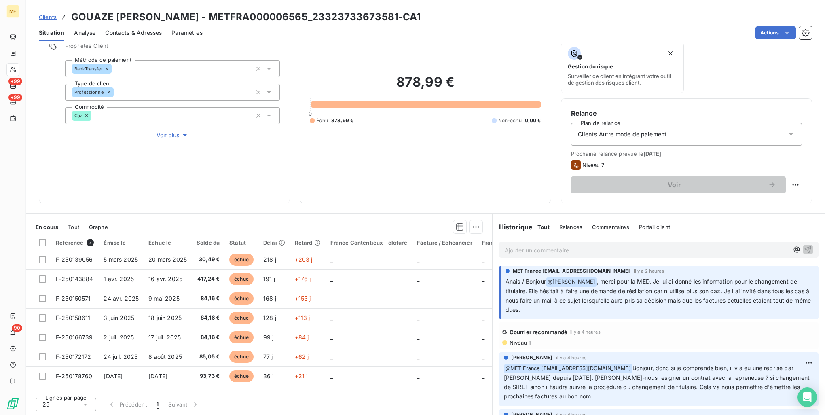
click at [540, 251] on p "Ajouter un commentaire ﻿" at bounding box center [647, 250] width 284 height 10
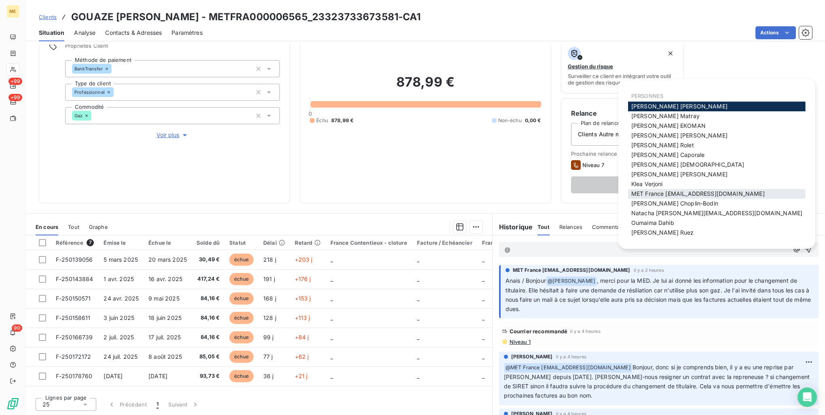
click at [657, 190] on span "MET France [EMAIL_ADDRESS][DOMAIN_NAME]" at bounding box center [697, 193] width 133 height 7
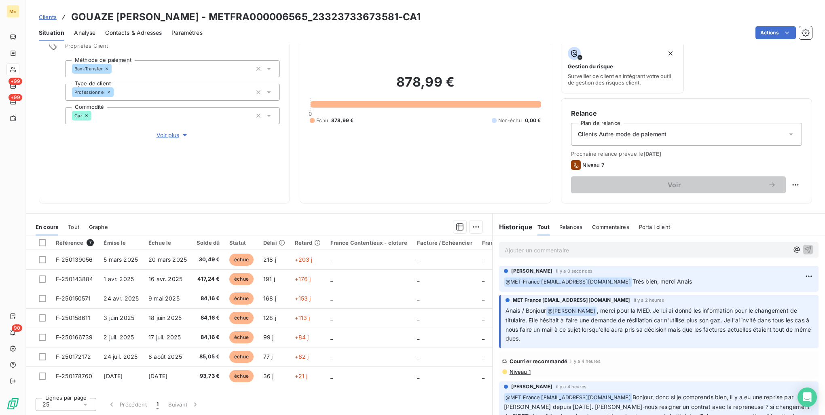
click at [45, 17] on span "Clients" at bounding box center [48, 17] width 18 height 6
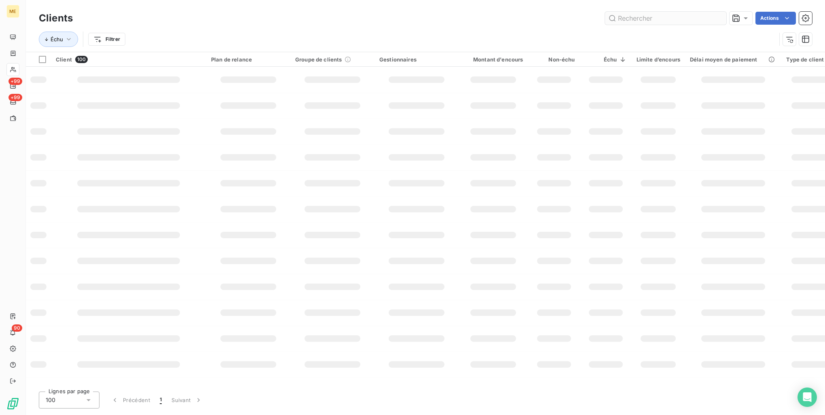
click at [654, 19] on input "text" at bounding box center [665, 18] width 121 height 13
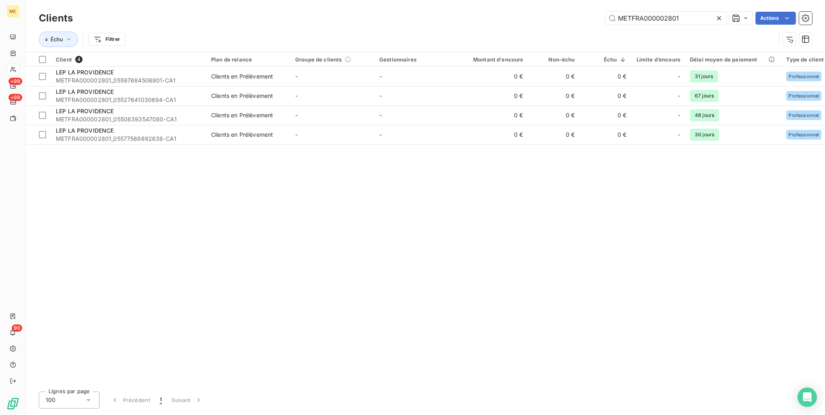
type input "METFRA000002801"
